Goal: Answer question/provide support

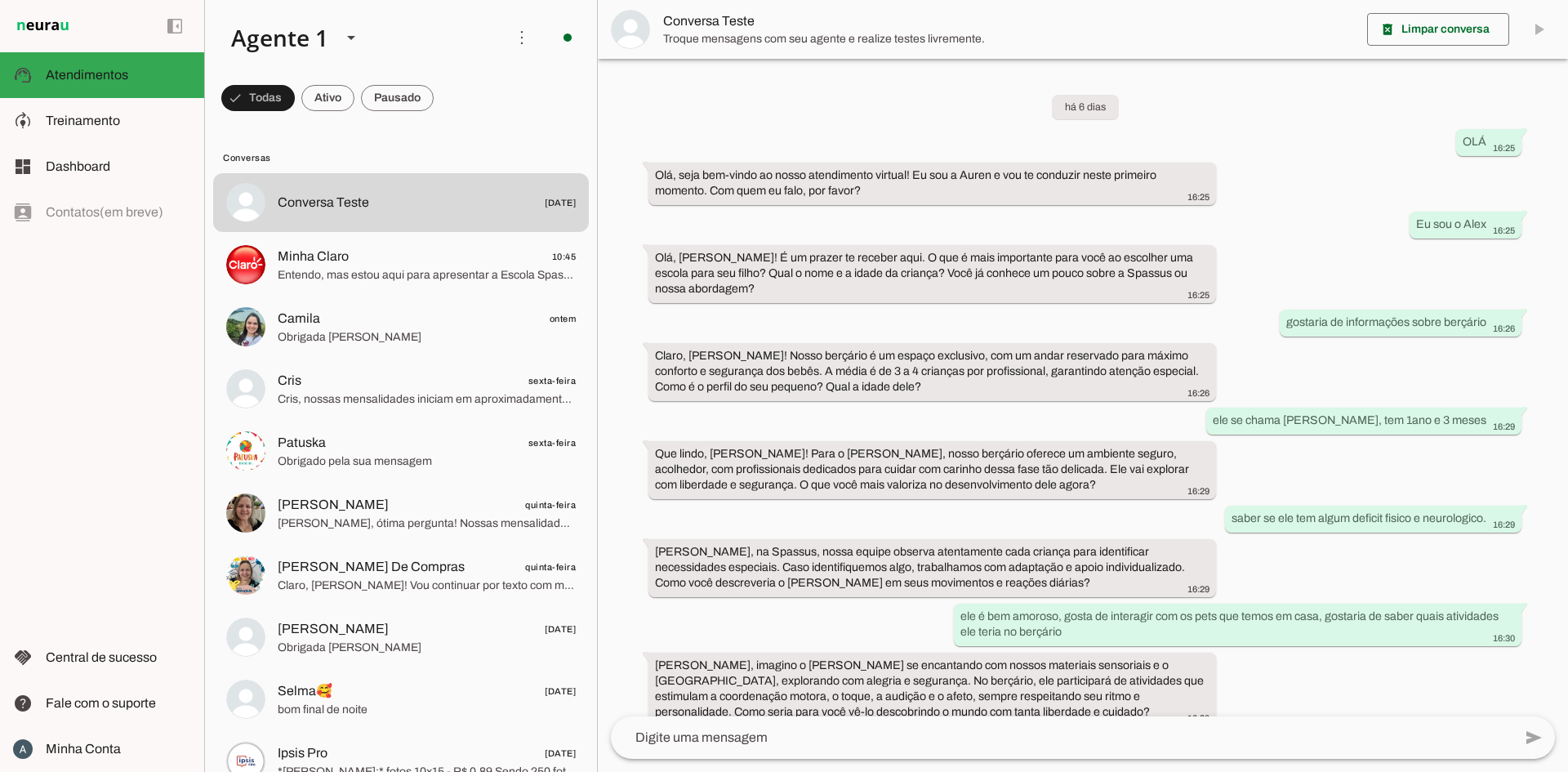
click at [447, 255] on span "Minha Claro 10:45" at bounding box center [426, 256] width 298 height 21
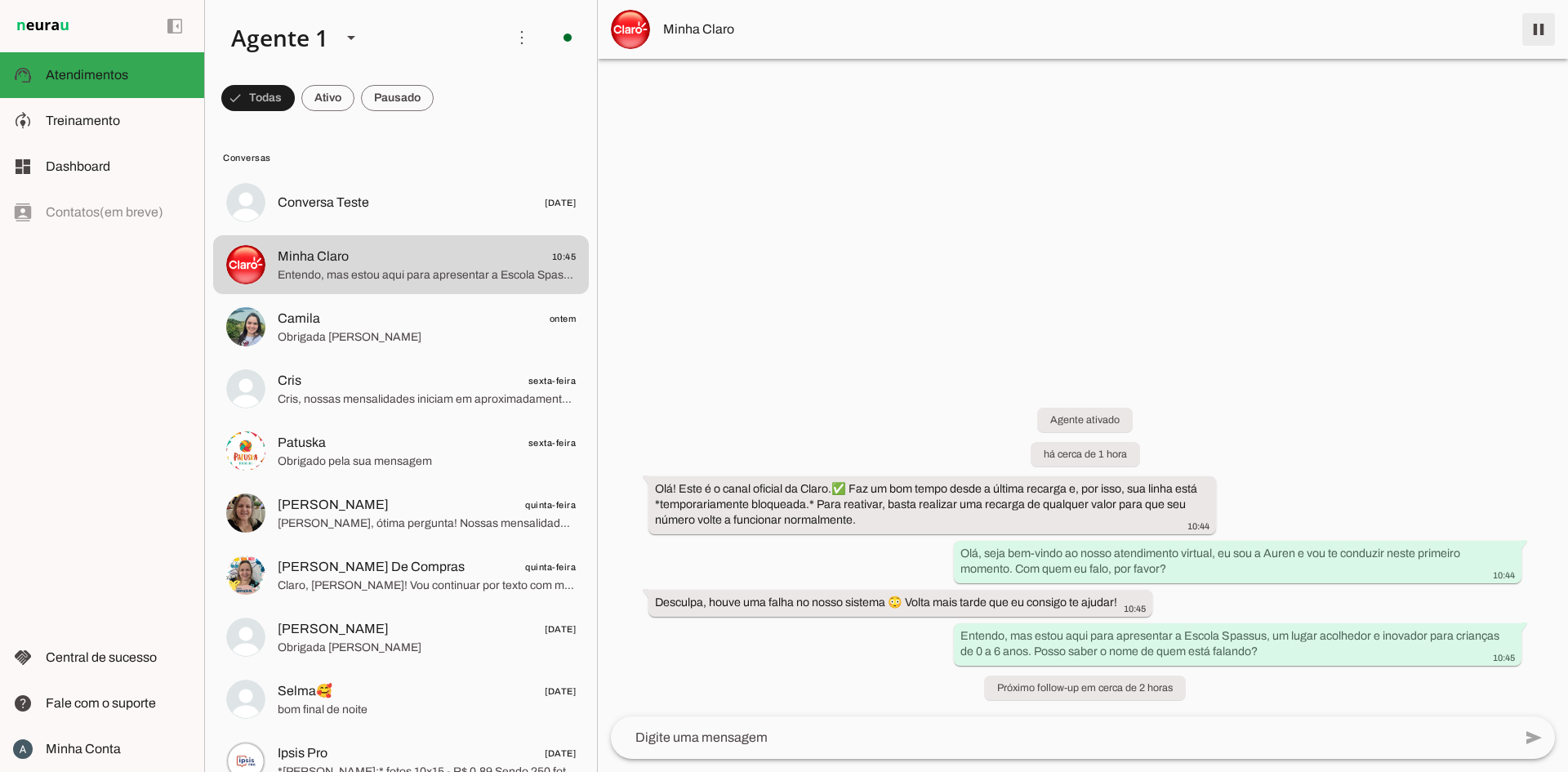
click at [1544, 25] on span at bounding box center [1538, 29] width 39 height 39
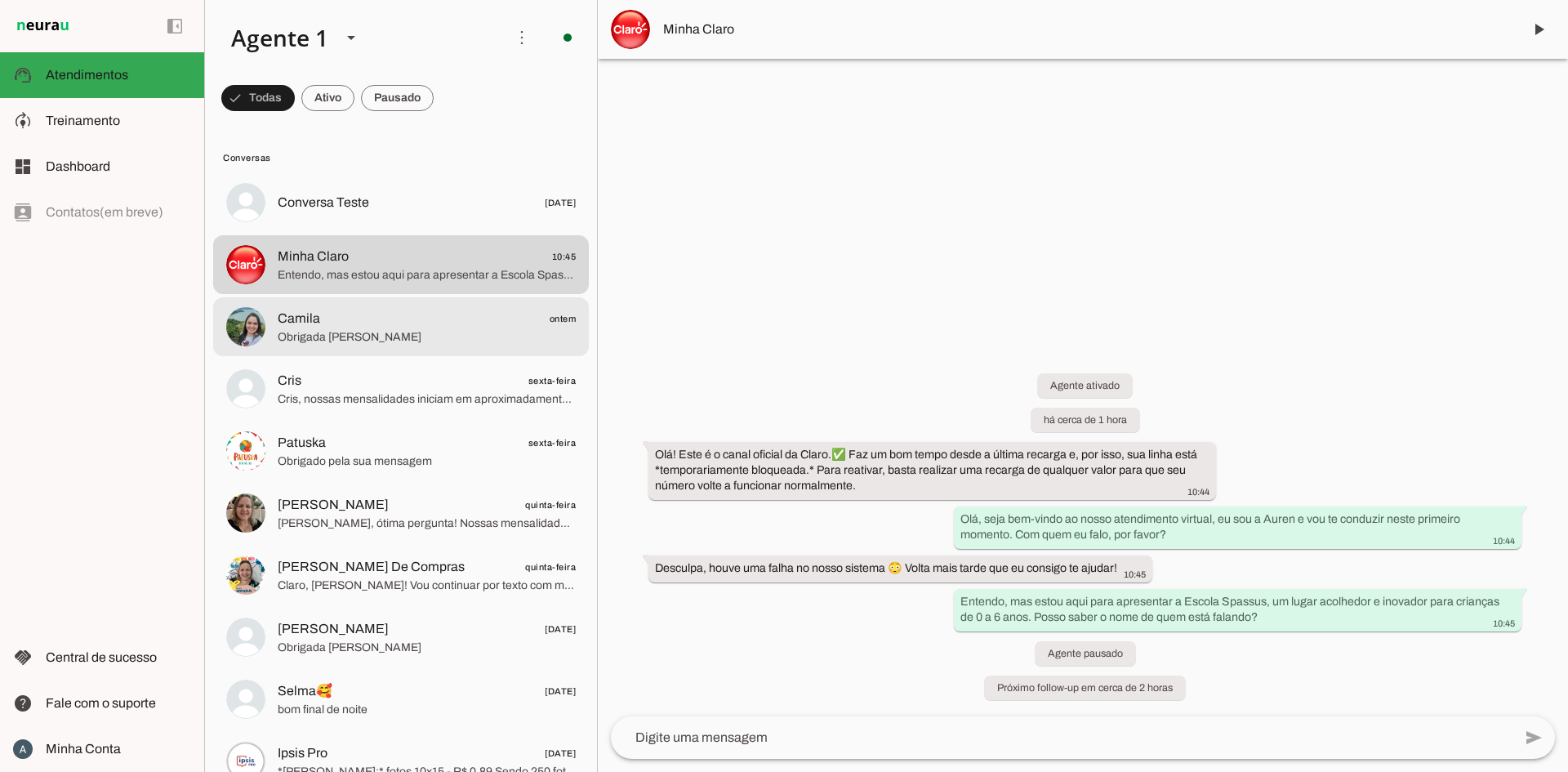
click at [451, 315] on span "Camila ontem" at bounding box center [426, 319] width 298 height 21
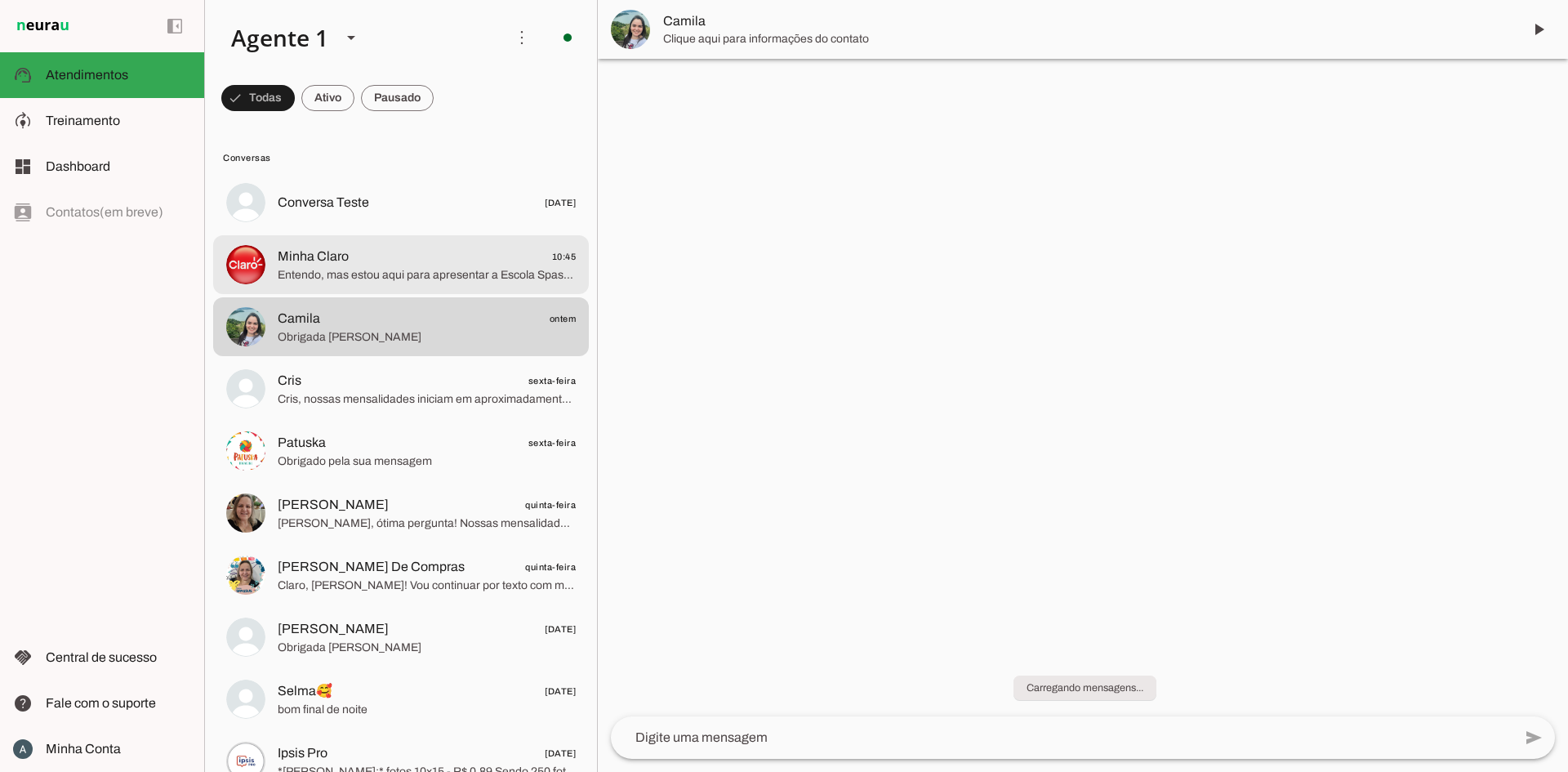
click at [469, 258] on span "Minha Claro 10:45" at bounding box center [426, 256] width 298 height 21
